Goal: Information Seeking & Learning: Learn about a topic

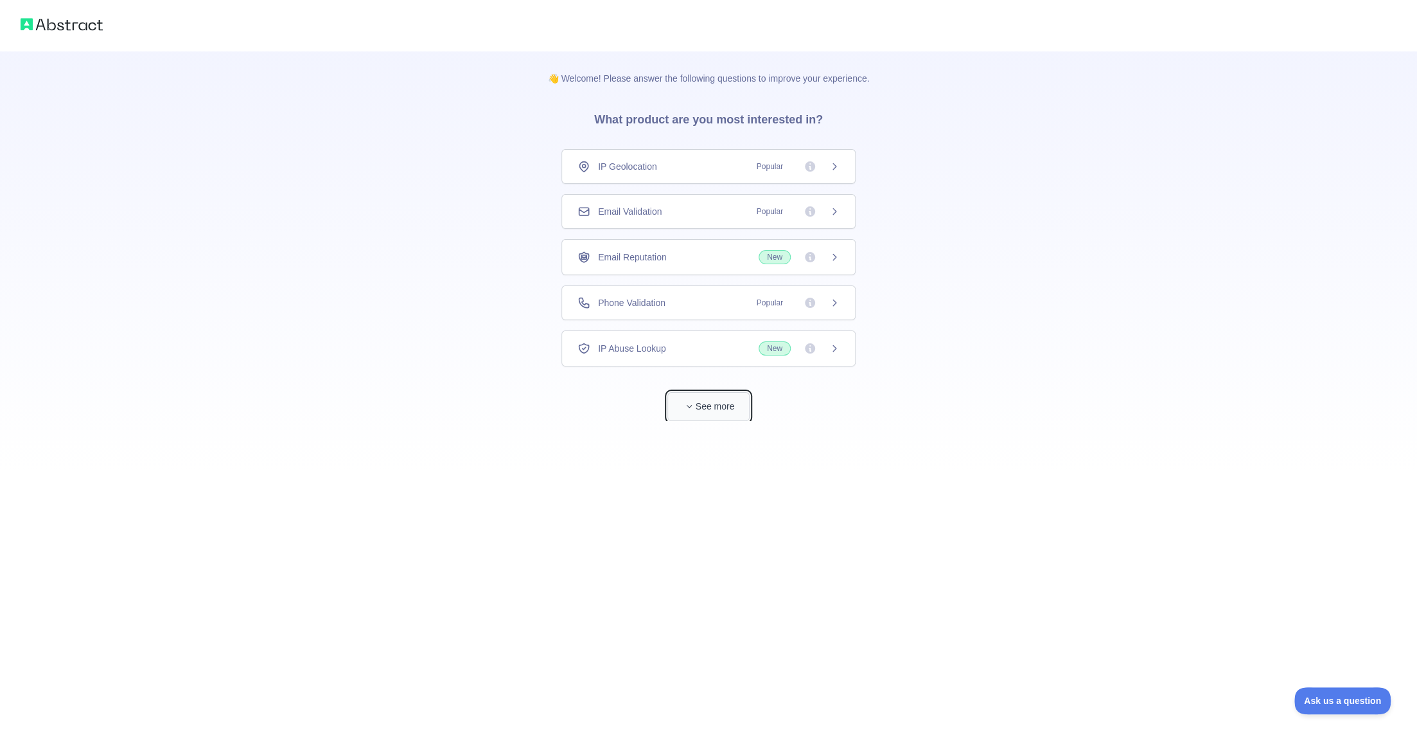
click at [716, 409] on button "See more" at bounding box center [709, 406] width 82 height 29
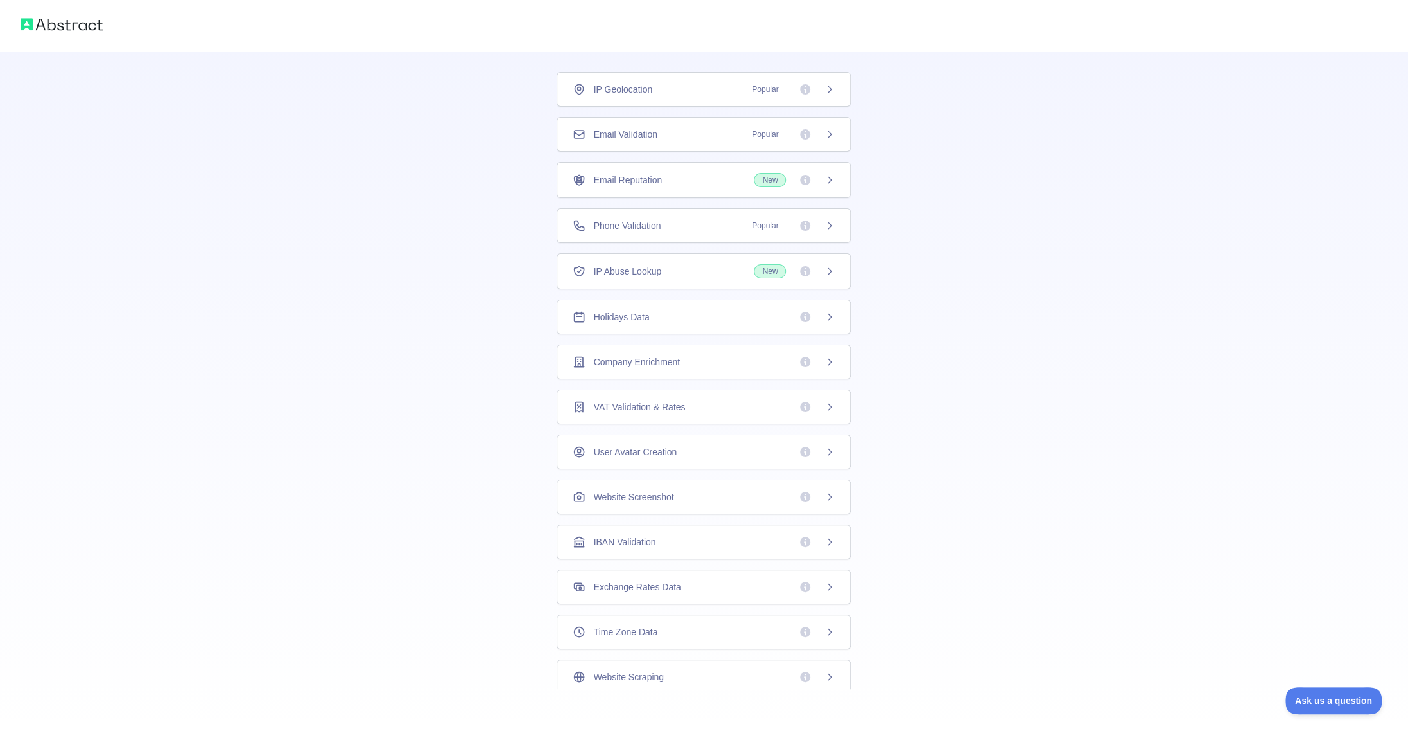
click at [69, 23] on img at bounding box center [62, 24] width 82 height 18
click at [622, 90] on span "IP Geolocation" at bounding box center [622, 89] width 59 height 13
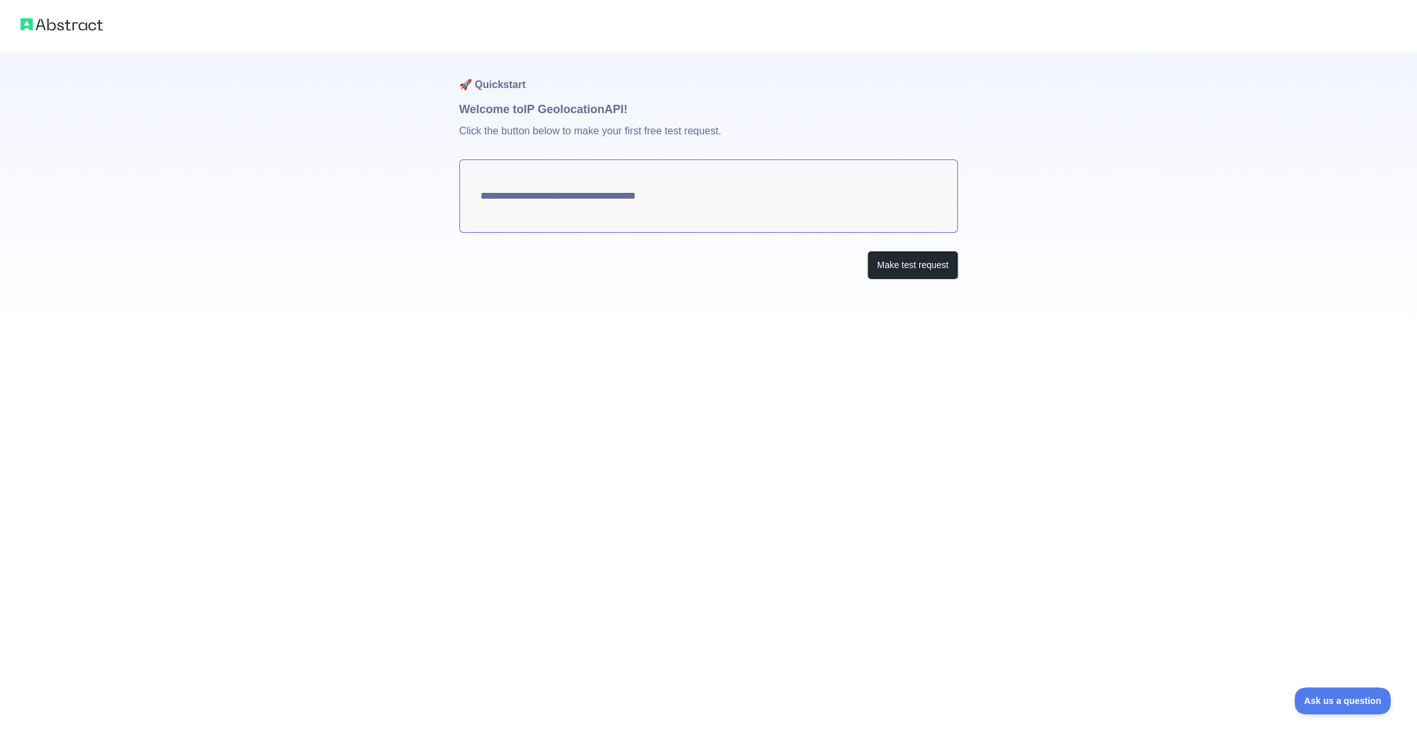
type textarea "**********"
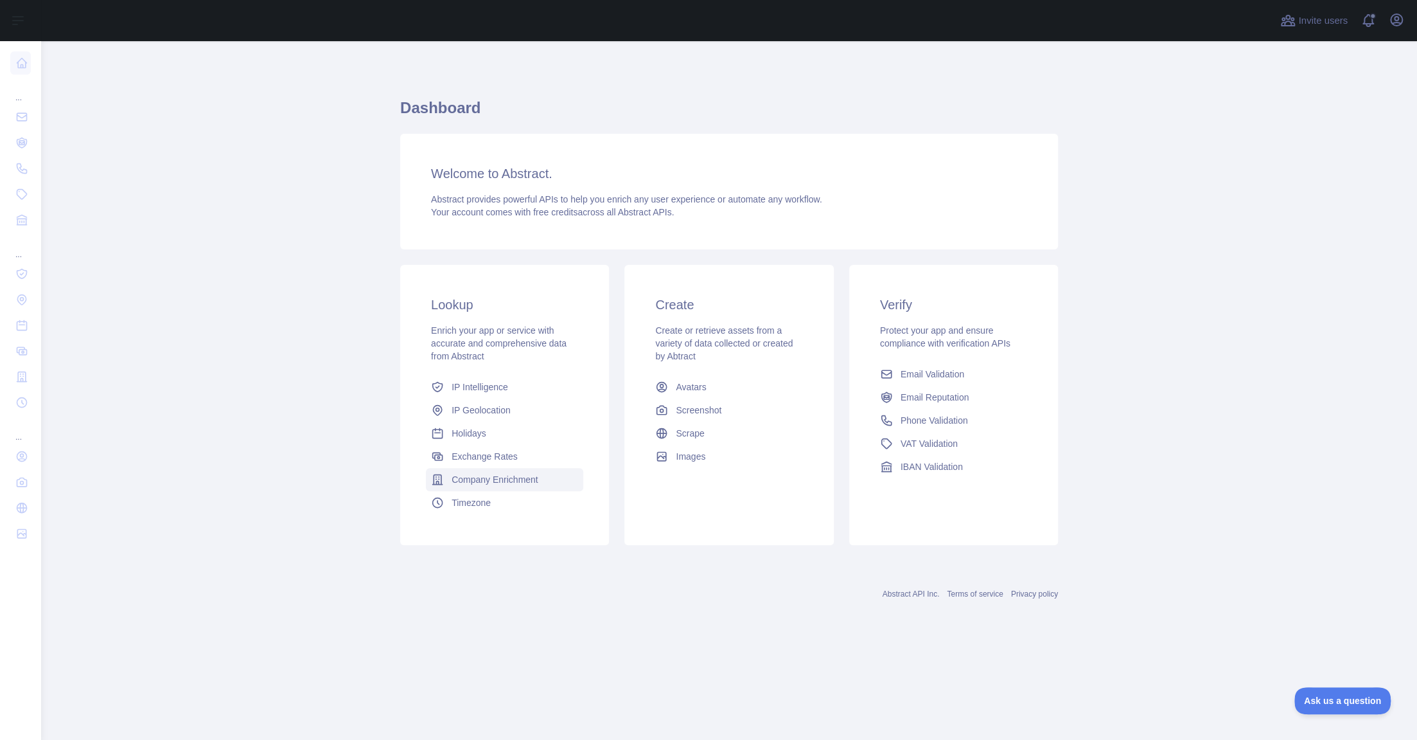
click at [495, 479] on span "Company Enrichment" at bounding box center [495, 479] width 87 height 13
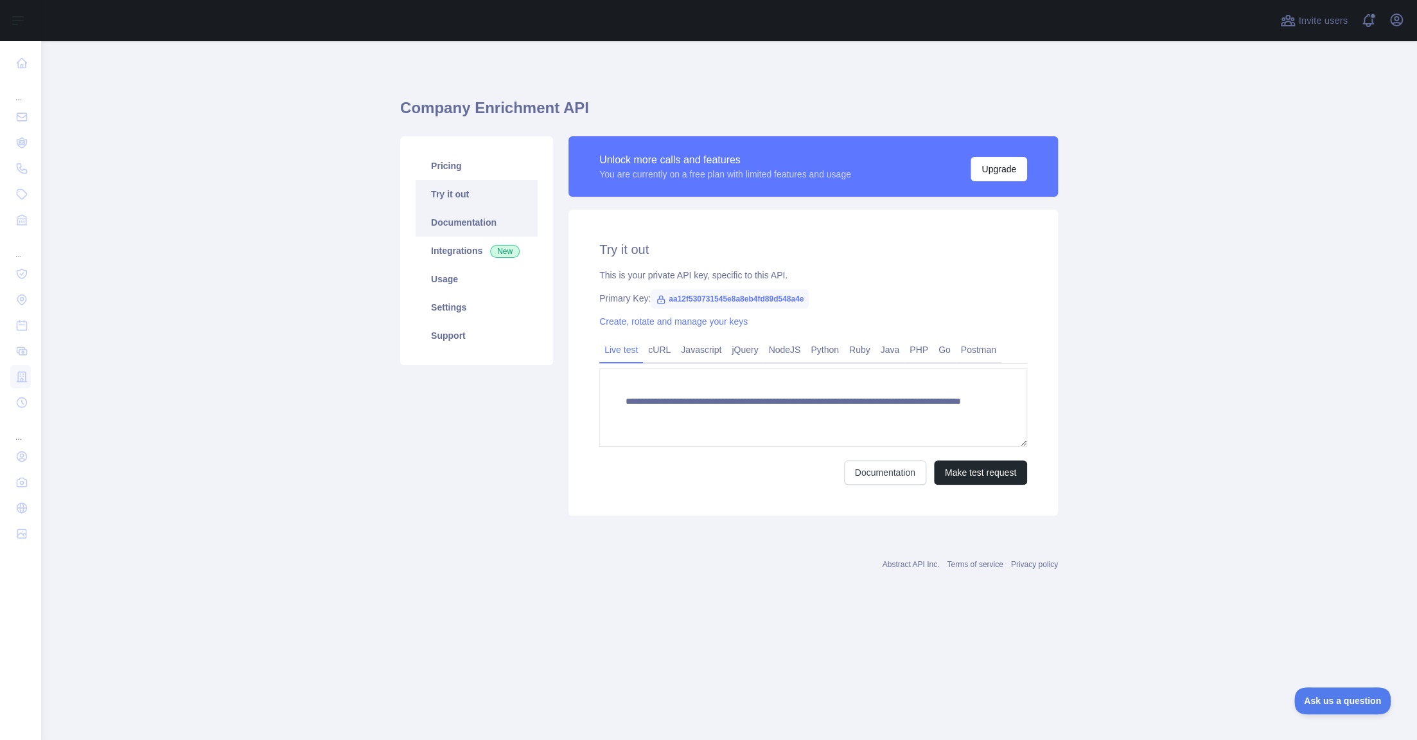
click at [461, 225] on link "Documentation" at bounding box center [477, 222] width 122 height 28
